Goal: Task Accomplishment & Management: Manage account settings

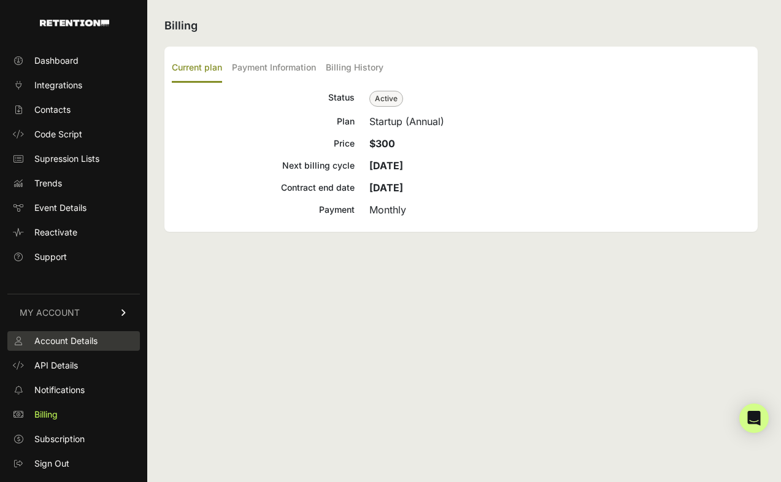
click at [86, 340] on span "Account Details" at bounding box center [65, 341] width 63 height 12
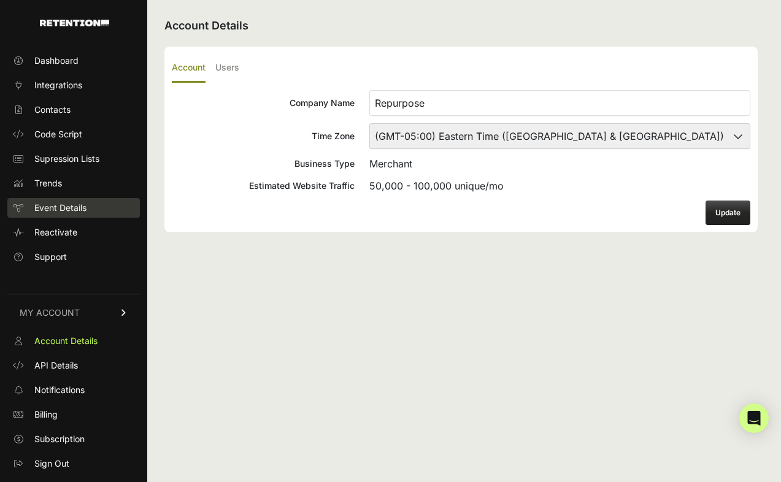
click at [85, 209] on span "Event Details" at bounding box center [60, 208] width 52 height 12
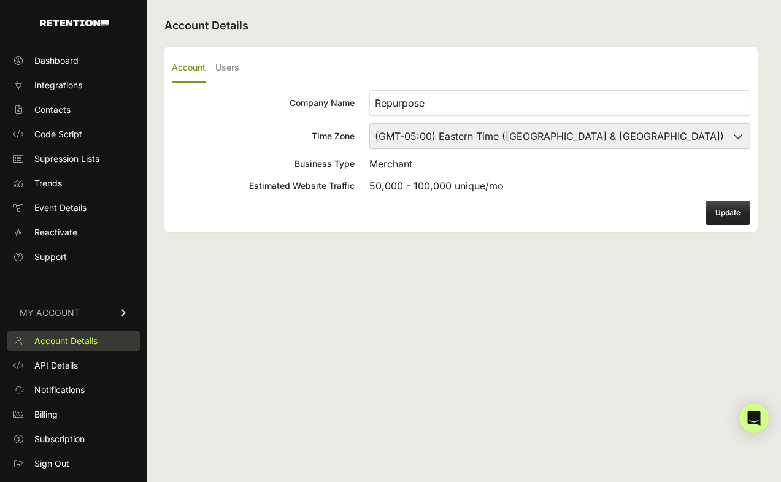
click at [99, 342] on link "Account Details" at bounding box center [73, 341] width 132 height 20
click at [102, 310] on link "MY ACCOUNT" at bounding box center [73, 312] width 132 height 37
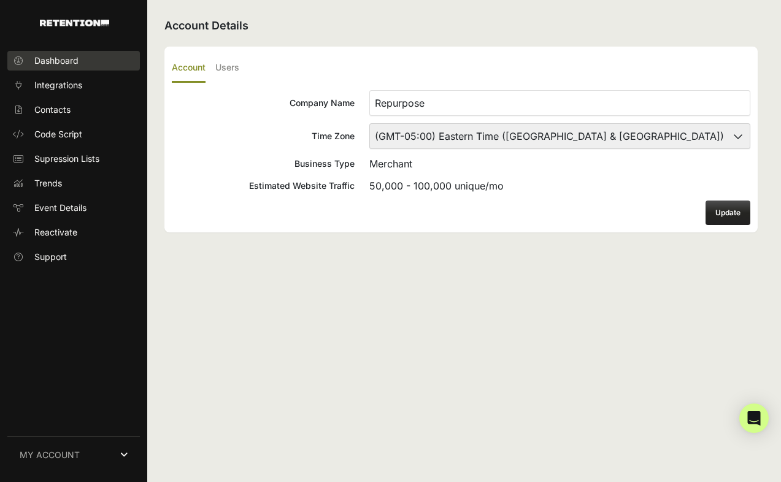
click at [66, 64] on span "Dashboard" at bounding box center [56, 61] width 44 height 12
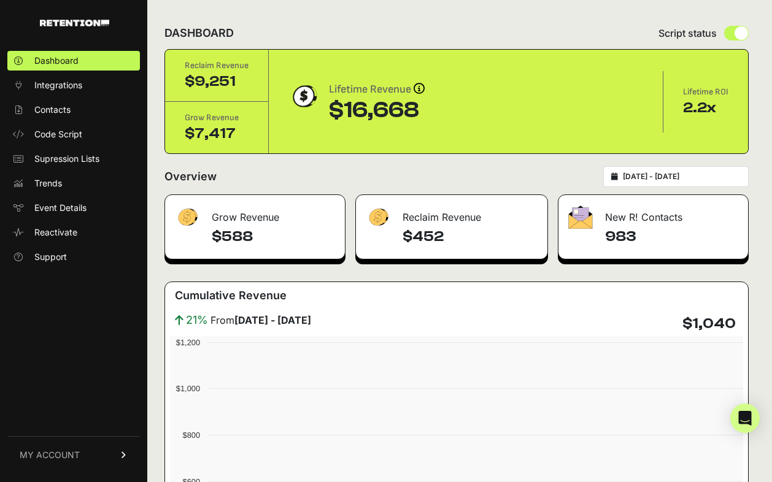
click at [64, 88] on span "Integrations" at bounding box center [58, 85] width 48 height 12
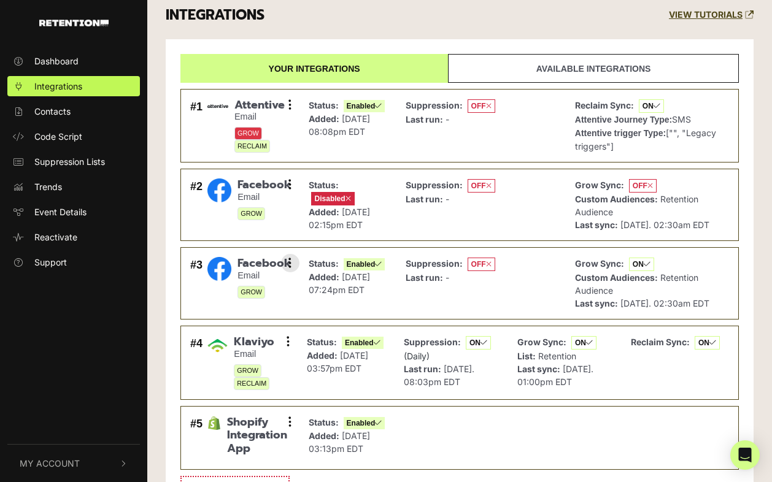
scroll to position [6, 0]
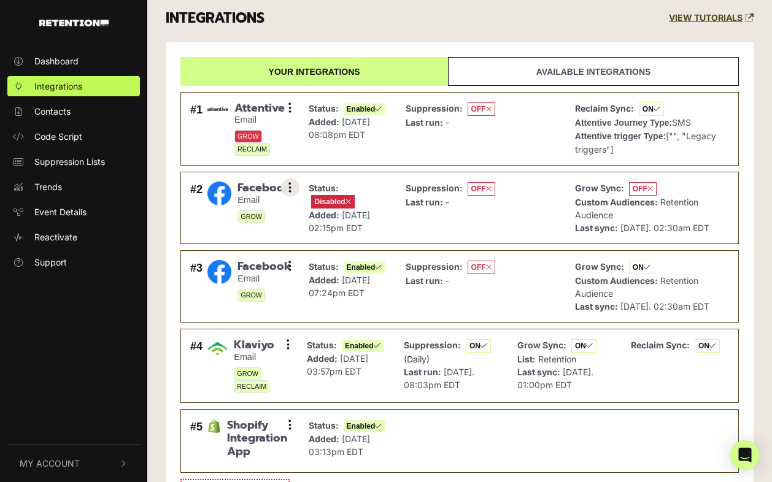
click at [290, 185] on icon at bounding box center [289, 188] width 3 height 12
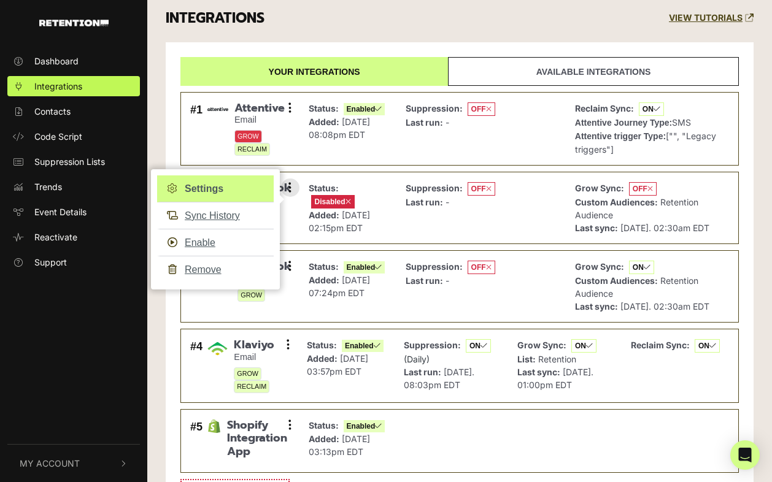
click at [234, 188] on link "Settings" at bounding box center [215, 188] width 117 height 27
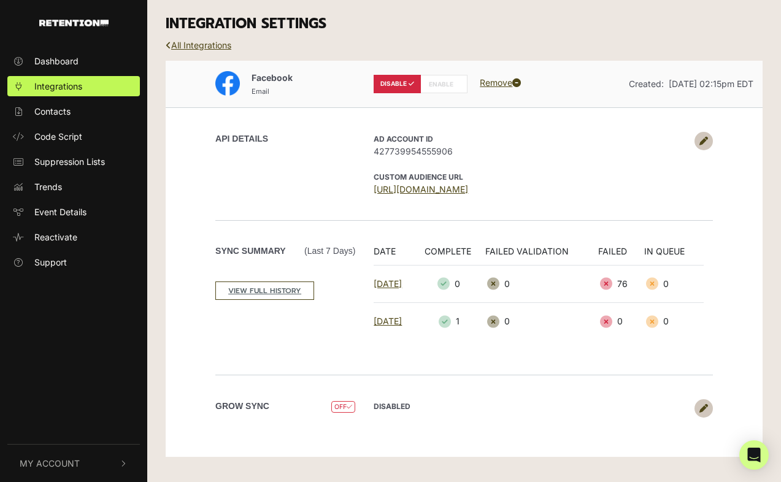
click at [704, 135] on link at bounding box center [703, 141] width 18 height 18
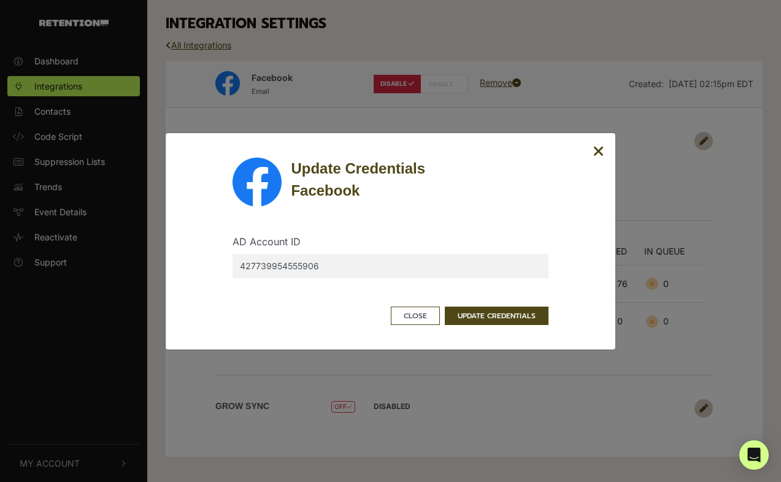
click at [599, 148] on icon "Close" at bounding box center [598, 151] width 11 height 15
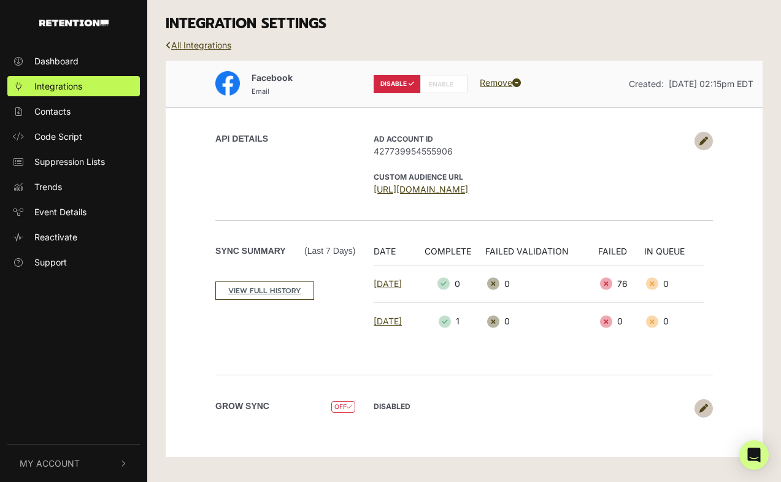
click at [439, 87] on label "ENABLE" at bounding box center [443, 84] width 47 height 18
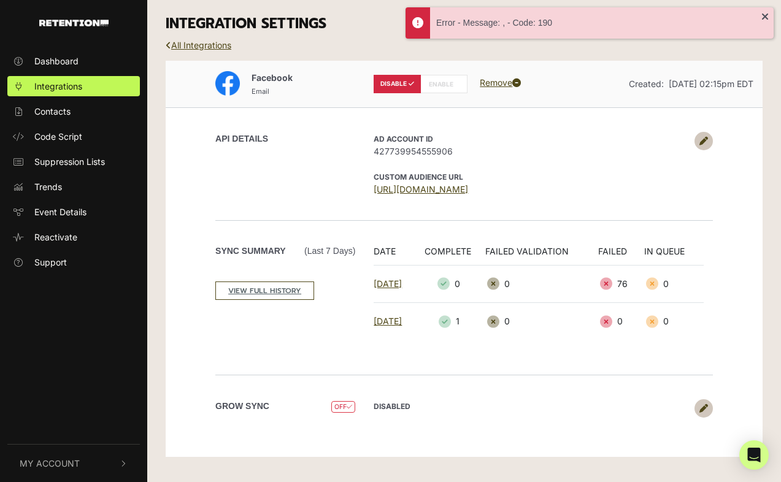
click at [702, 140] on icon at bounding box center [703, 141] width 9 height 9
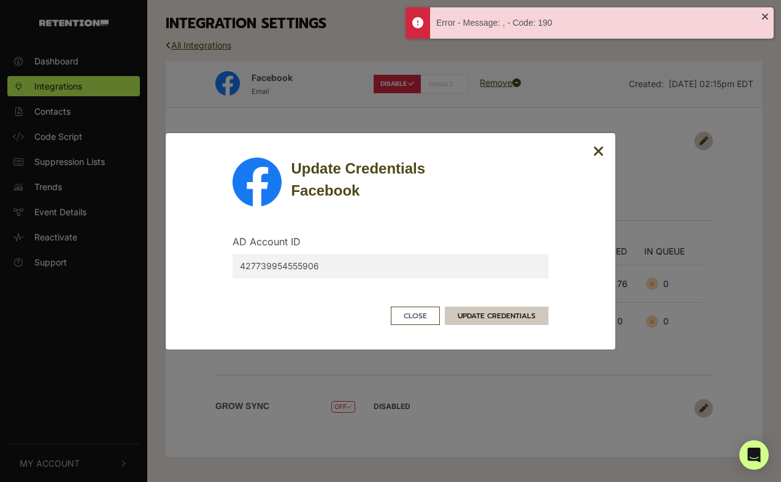
click at [507, 310] on button "UPDATE CREDENTIALS" at bounding box center [497, 316] width 104 height 18
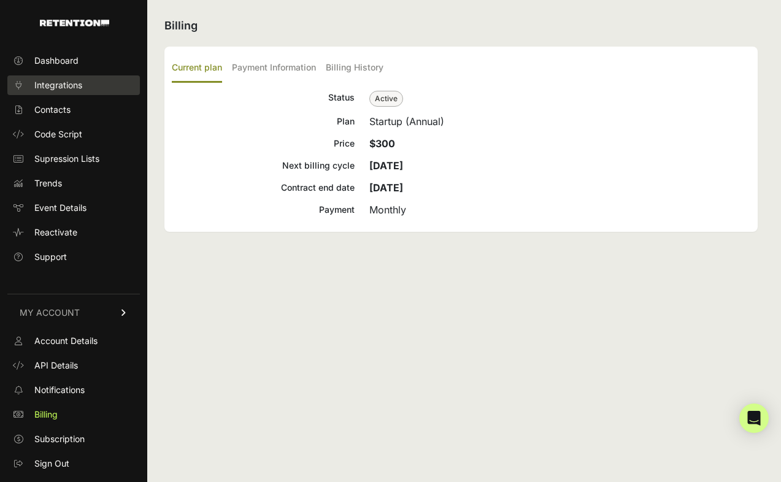
click at [83, 79] on link "Integrations" at bounding box center [73, 85] width 132 height 20
